Goal: Transaction & Acquisition: Obtain resource

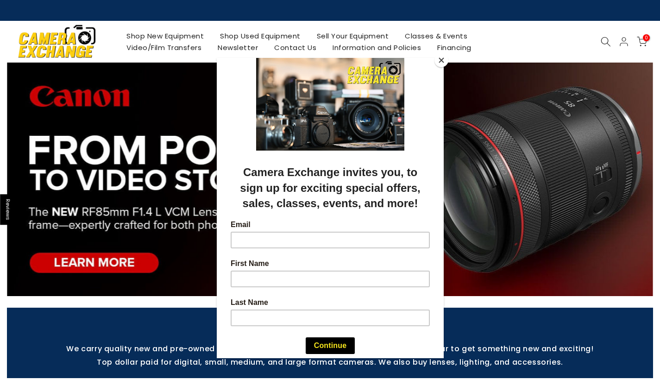
click at [496, 274] on div at bounding box center [330, 193] width 660 height 386
click at [441, 63] on button "Close" at bounding box center [441, 60] width 14 height 14
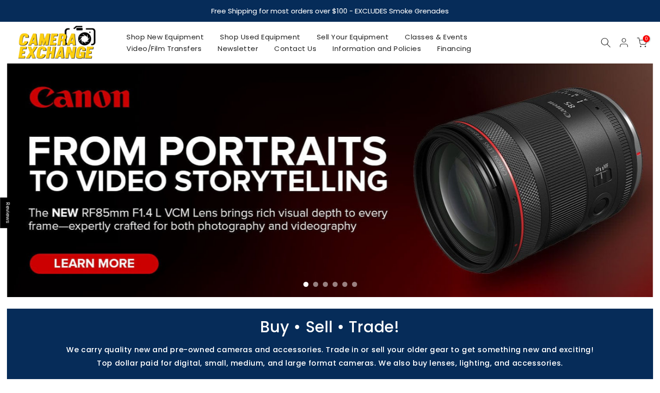
click at [133, 268] on link at bounding box center [330, 179] width 646 height 233
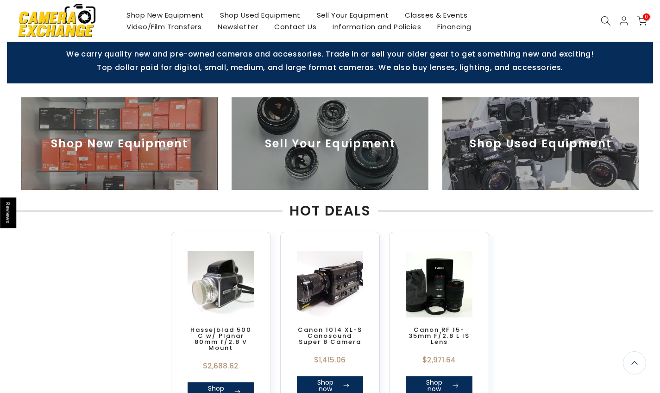
scroll to position [303, 0]
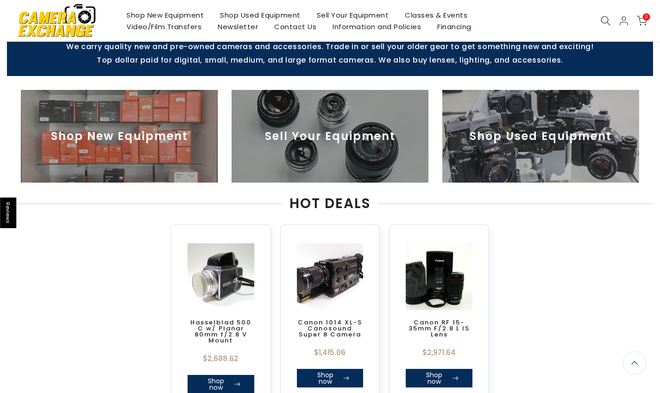
click at [494, 151] on img at bounding box center [540, 136] width 197 height 93
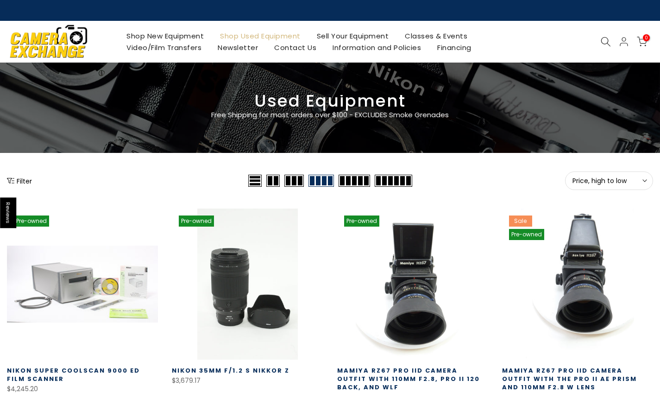
click at [272, 181] on span at bounding box center [272, 181] width 13 height 12
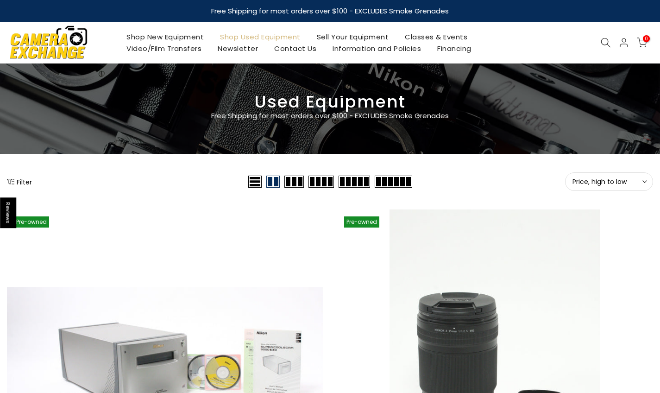
click at [256, 181] on span at bounding box center [254, 181] width 13 height 12
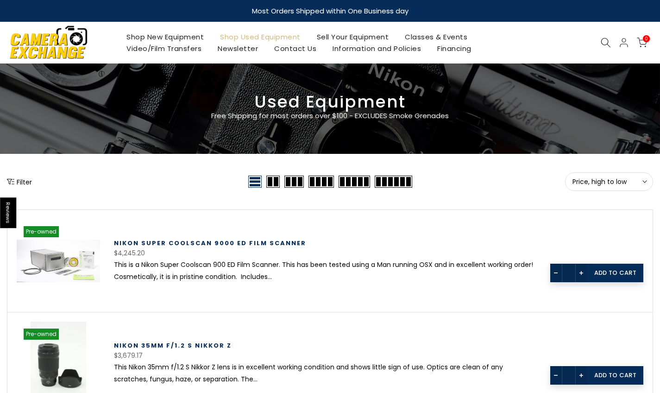
click at [28, 187] on div "Filter" at bounding box center [126, 181] width 239 height 19
click at [21, 181] on button "Filter" at bounding box center [19, 181] width 25 height 9
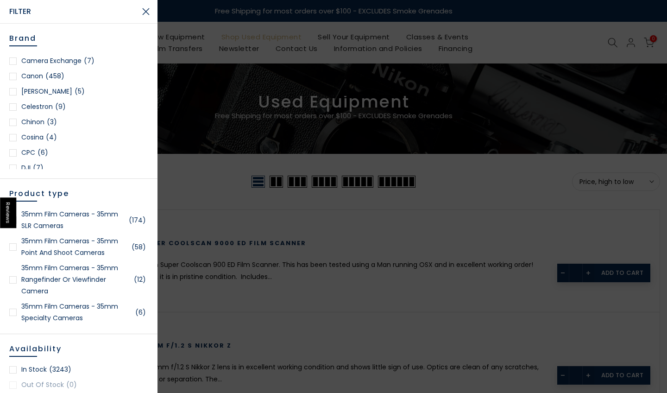
scroll to position [194, 0]
click at [16, 65] on div at bounding box center [12, 63] width 7 height 7
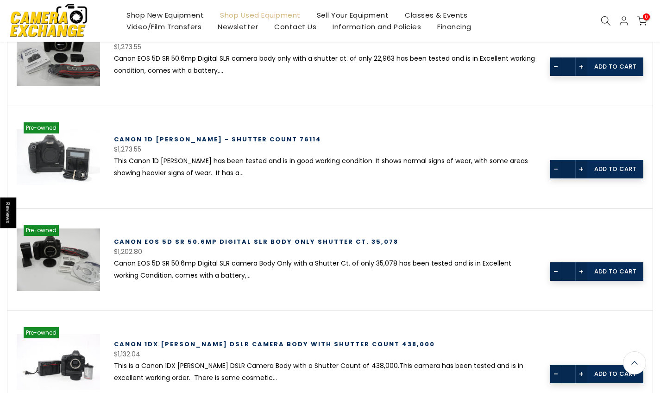
scroll to position [606, 0]
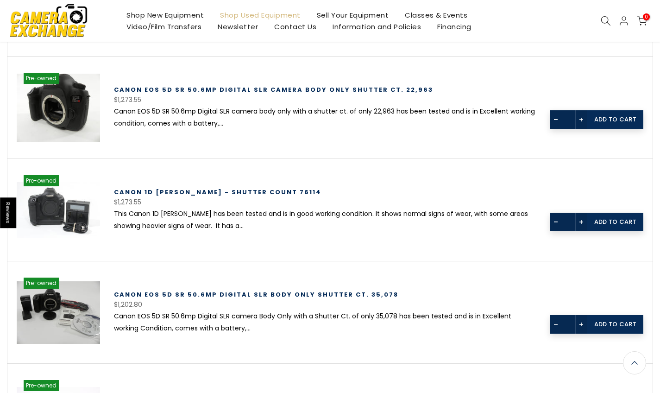
click at [64, 110] on link at bounding box center [58, 107] width 83 height 83
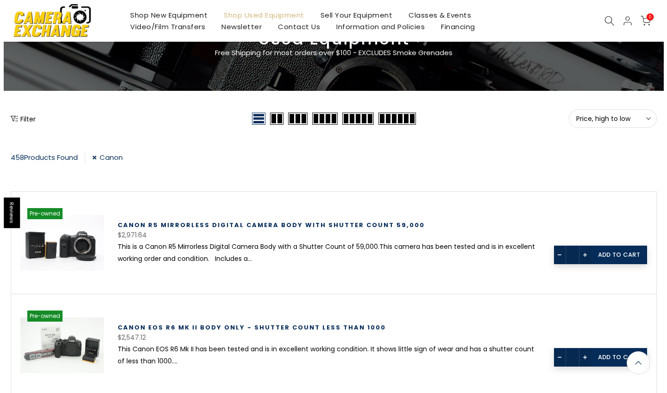
scroll to position [61, 0]
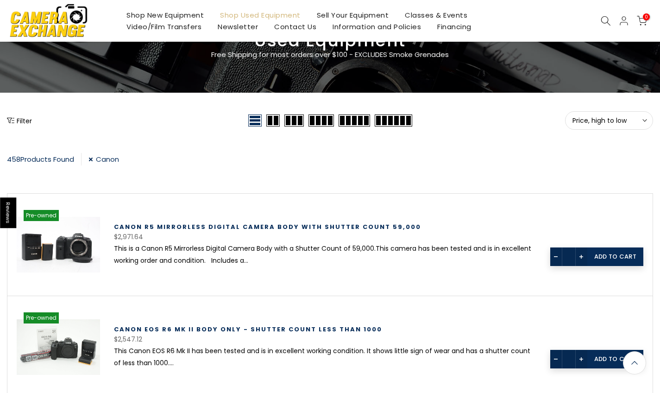
click at [31, 125] on button "Filter" at bounding box center [19, 120] width 25 height 9
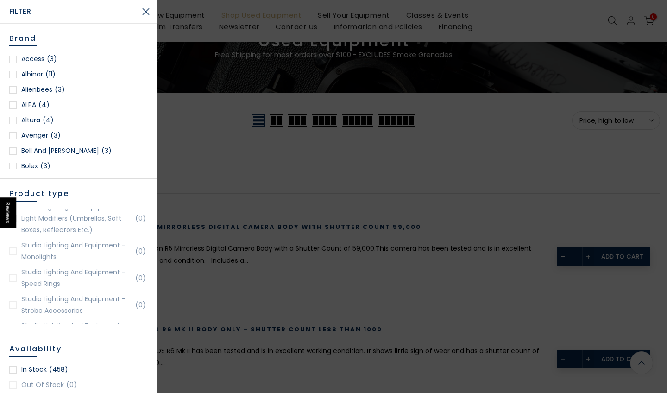
scroll to position [1957, 0]
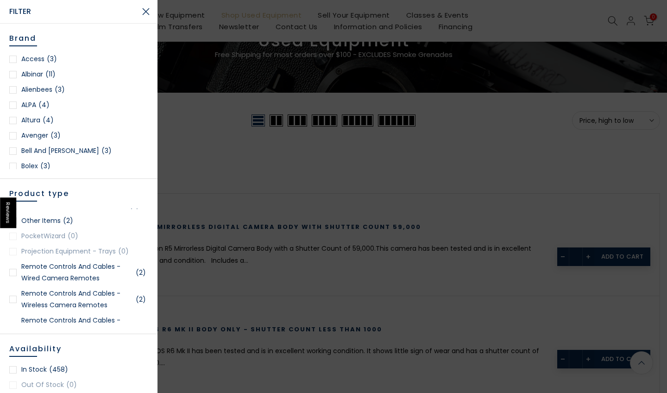
click at [141, 265] on link "Remote Controls and Cables - Wired Camera Remotes (2)" at bounding box center [78, 272] width 139 height 23
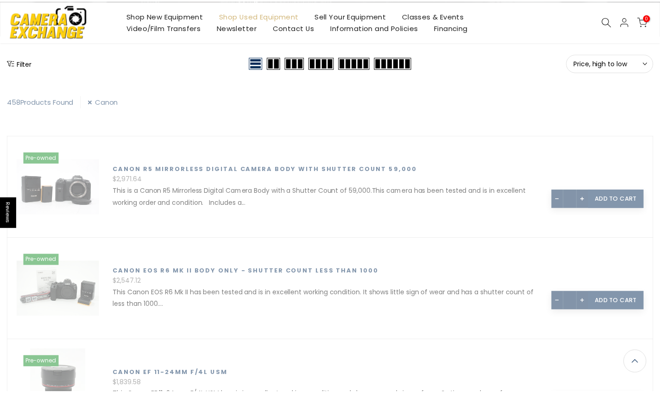
scroll to position [163, 0]
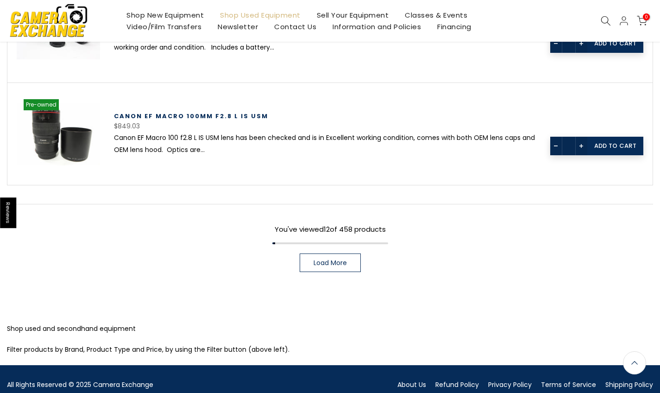
scroll to position [1328, 0]
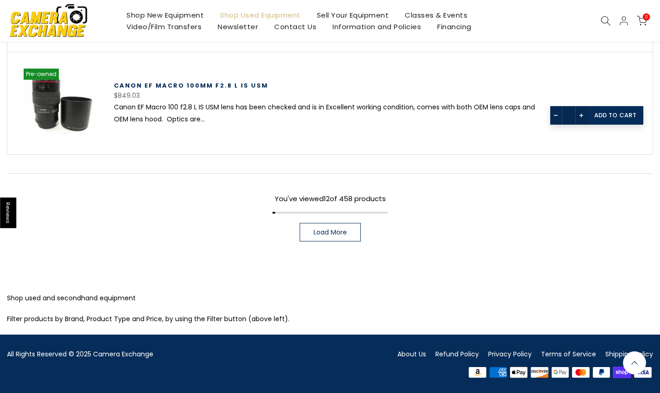
click at [337, 234] on span "Load More" at bounding box center [329, 232] width 33 height 6
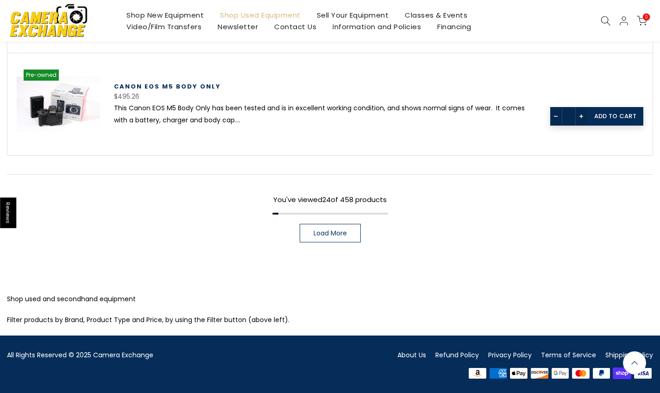
scroll to position [2555, 0]
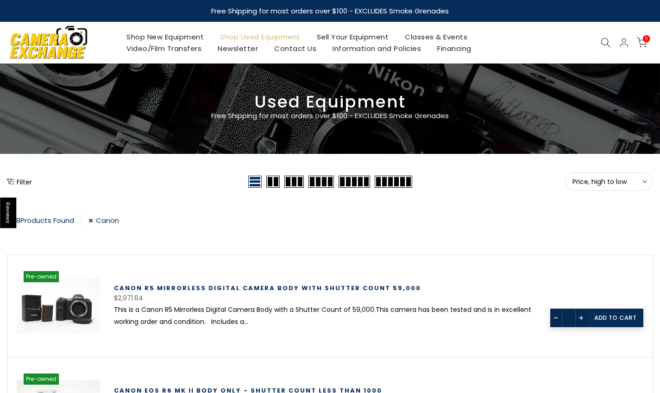
click at [342, 33] on link "Sell Your Equipment" at bounding box center [352, 37] width 88 height 12
